Goal: Task Accomplishment & Management: Manage account settings

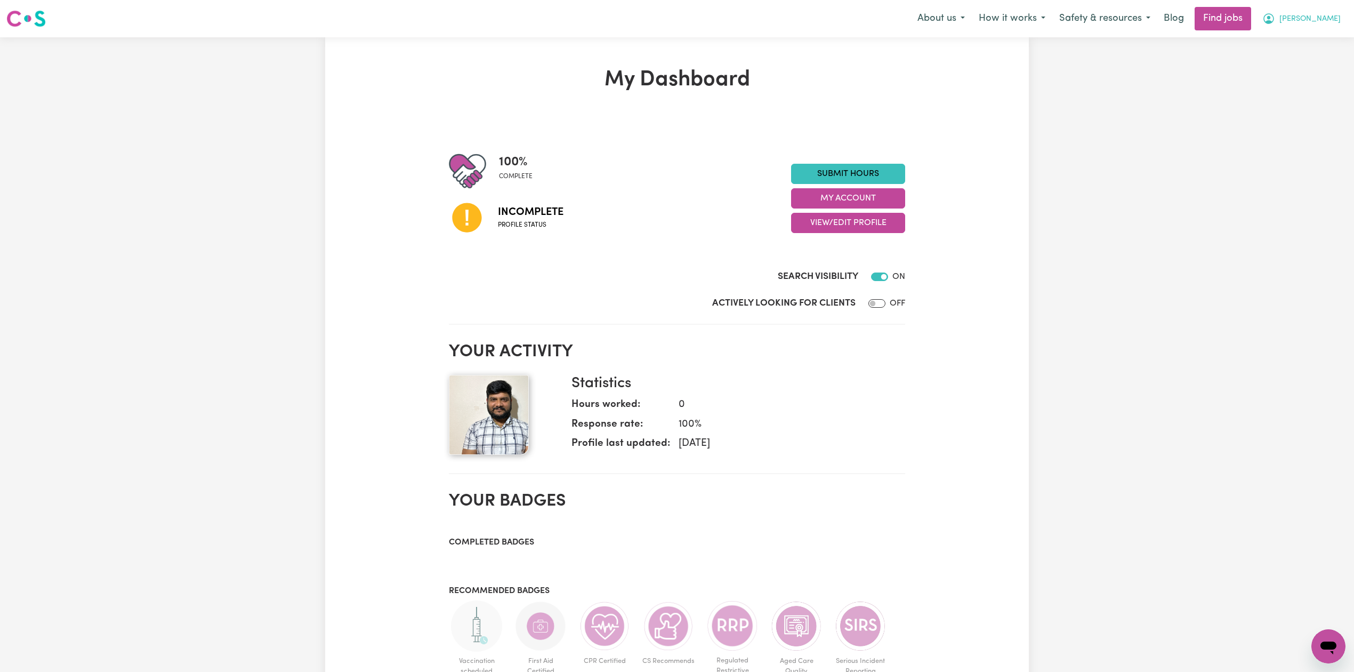
click at [1312, 15] on span "[PERSON_NAME]" at bounding box center [1309, 19] width 61 height 12
click at [1288, 81] on link "Logout" at bounding box center [1305, 81] width 84 height 20
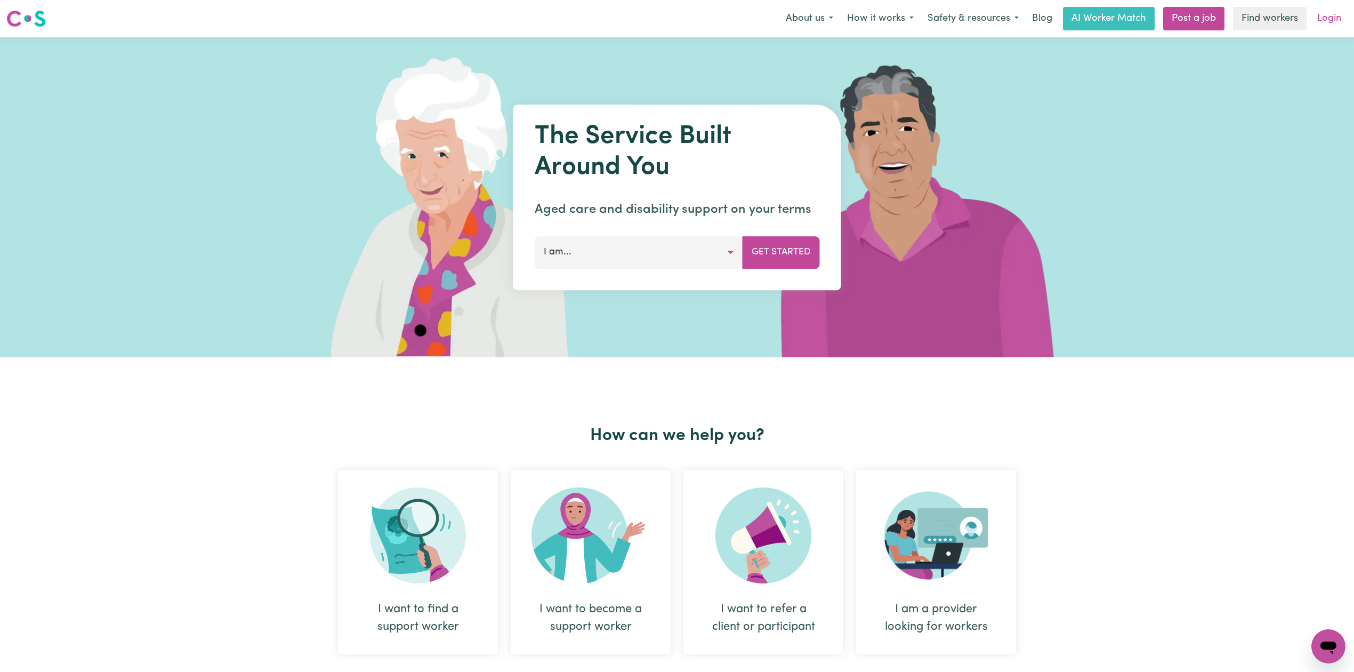
click at [1317, 27] on link "Login" at bounding box center [1329, 18] width 37 height 23
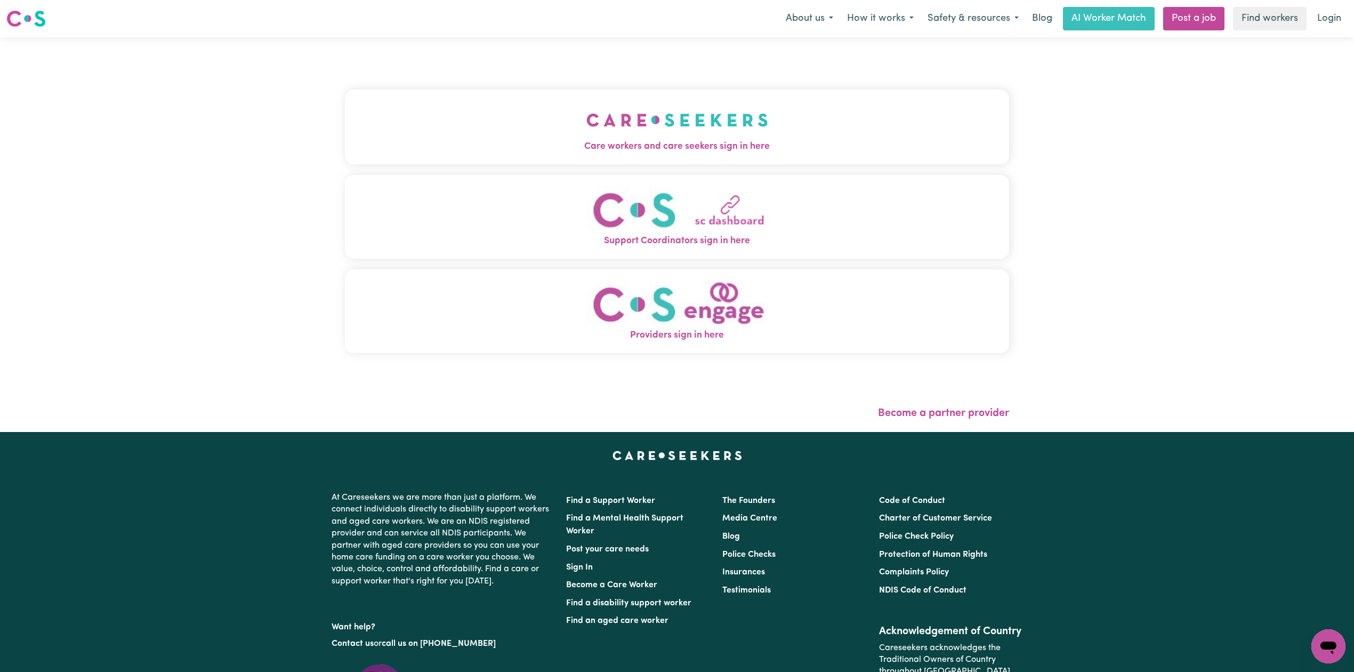
click at [587, 135] on button "Care workers and care seekers sign in here" at bounding box center [677, 127] width 664 height 75
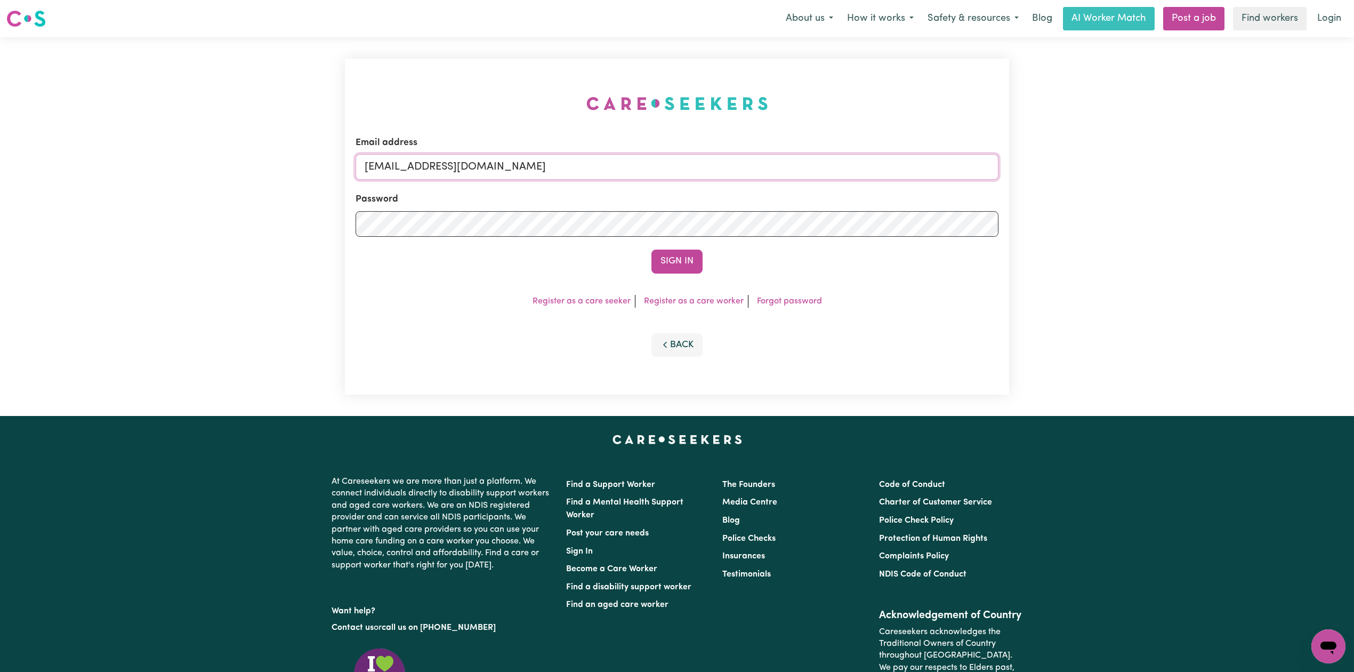
click at [487, 165] on input "[EMAIL_ADDRESS][DOMAIN_NAME]" at bounding box center [677, 167] width 643 height 26
drag, startPoint x: 419, startPoint y: 164, endPoint x: 709, endPoint y: 198, distance: 292.0
click at [709, 198] on form "Email address Superuser~[EMAIL_ADDRESS][DOMAIN_NAME] Password Sign In" at bounding box center [677, 205] width 643 height 138
type input "Superuser~[EMAIL_ADDRESS][DOMAIN_NAME]"
click at [676, 259] on button "Sign In" at bounding box center [676, 260] width 51 height 23
